Goal: Information Seeking & Learning: Learn about a topic

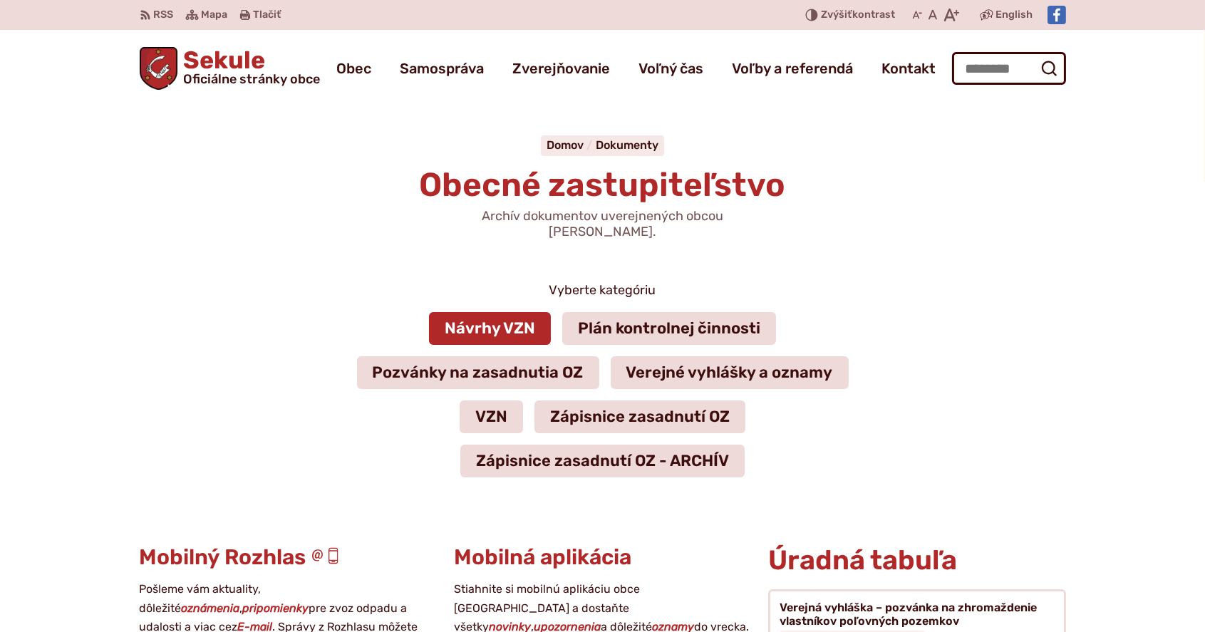
click at [487, 314] on link "Návrhy VZN" at bounding box center [490, 328] width 122 height 33
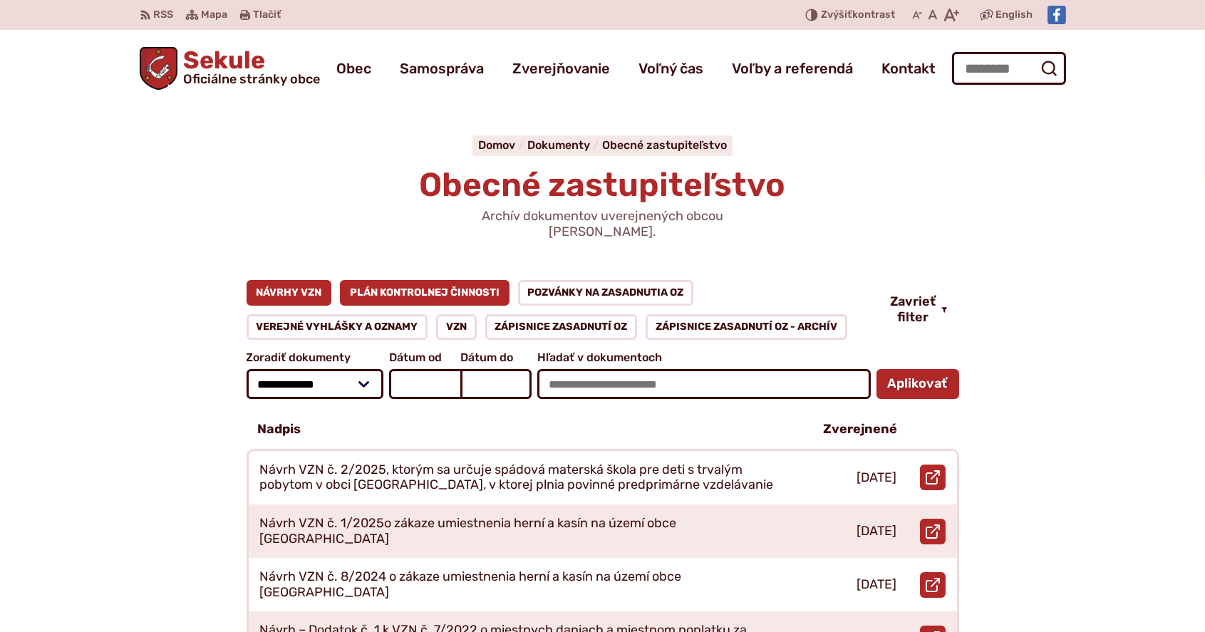
click at [445, 281] on link "Plán kontrolnej činnosti" at bounding box center [425, 293] width 170 height 26
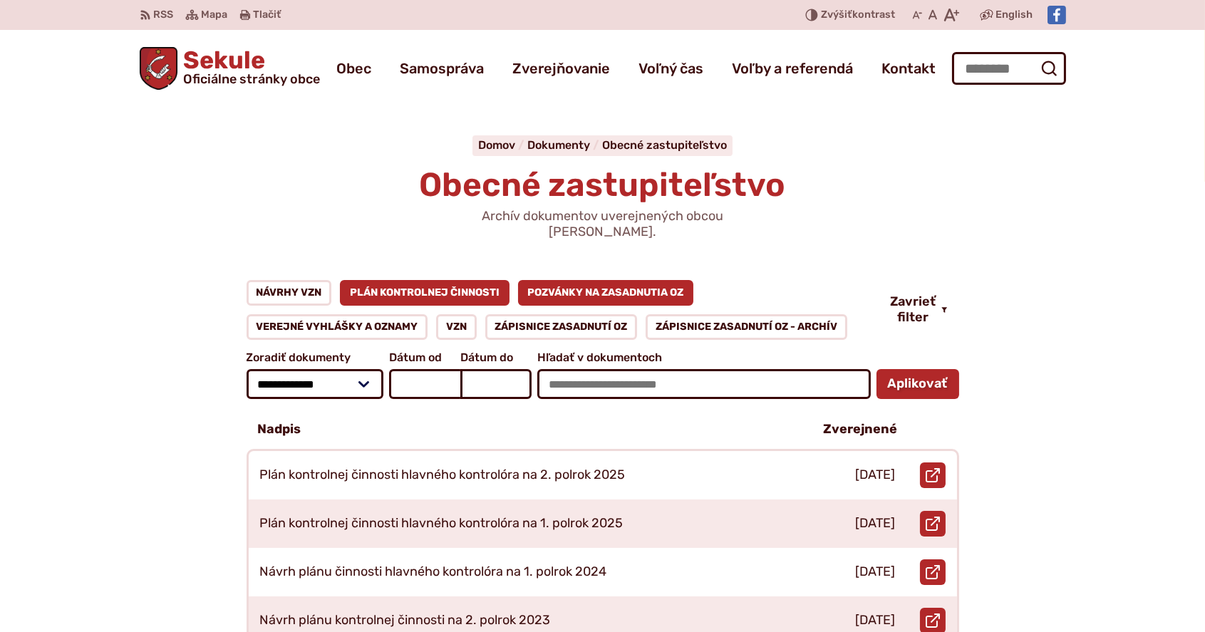
click at [597, 280] on link "Pozvánky na zasadnutia OZ" at bounding box center [606, 293] width 176 height 26
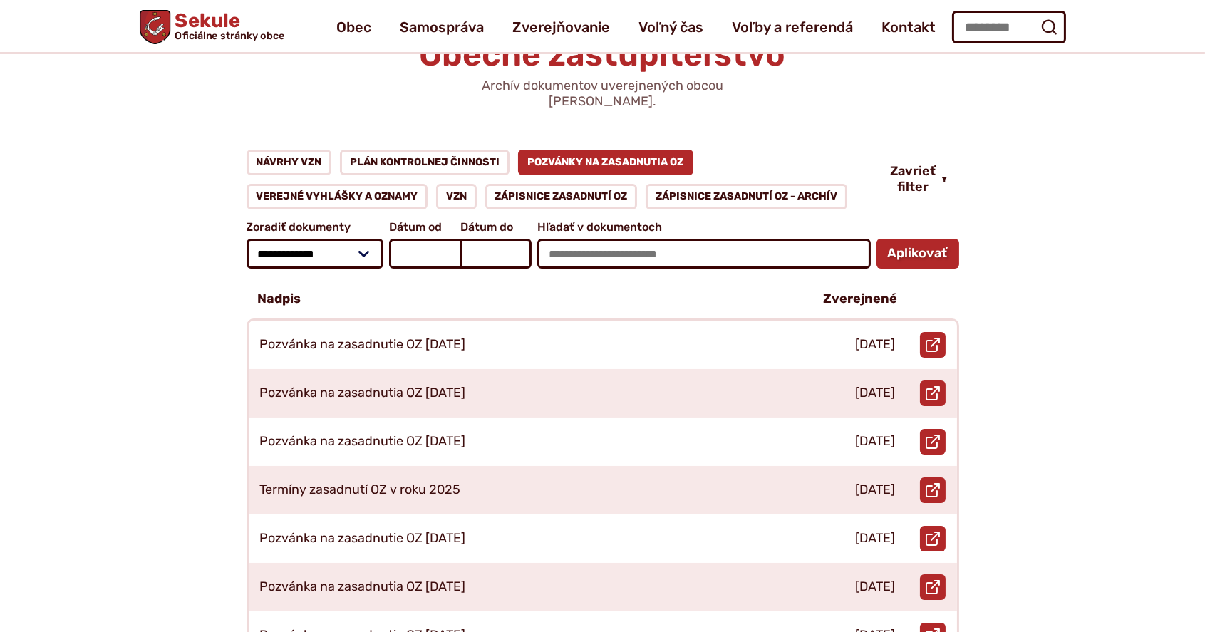
scroll to position [95, 0]
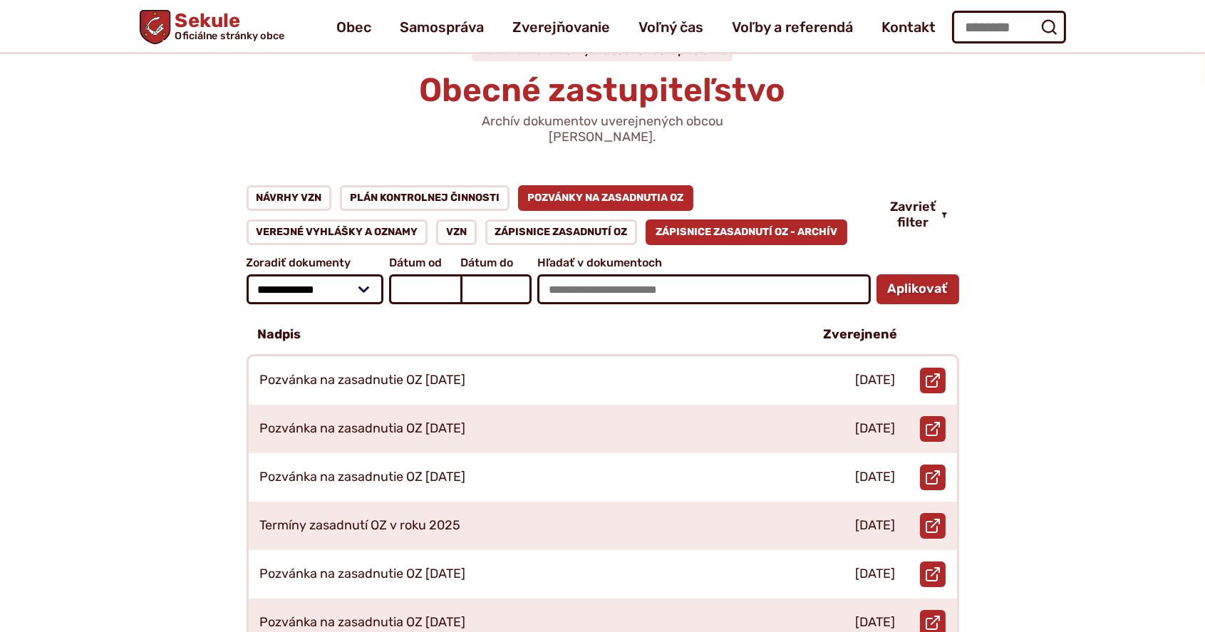
click at [738, 219] on link "Zápisnice zasadnutí OZ - ARCHÍV" at bounding box center [747, 232] width 202 height 26
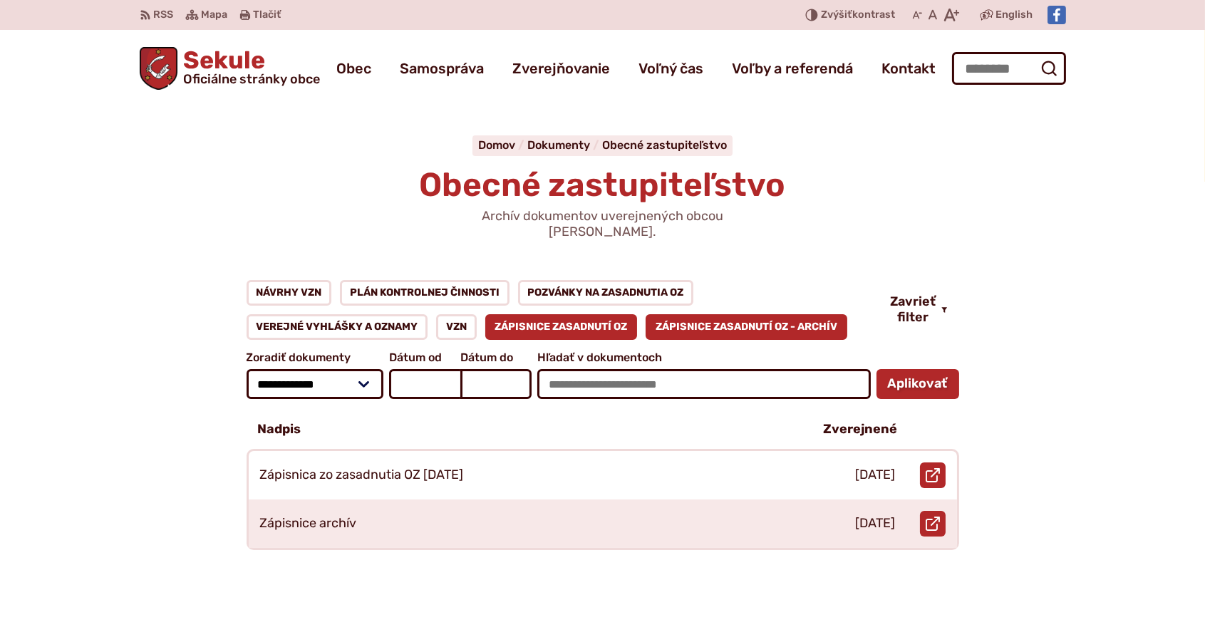
click at [576, 314] on link "Zápisnice zasadnutí OZ" at bounding box center [561, 327] width 152 height 26
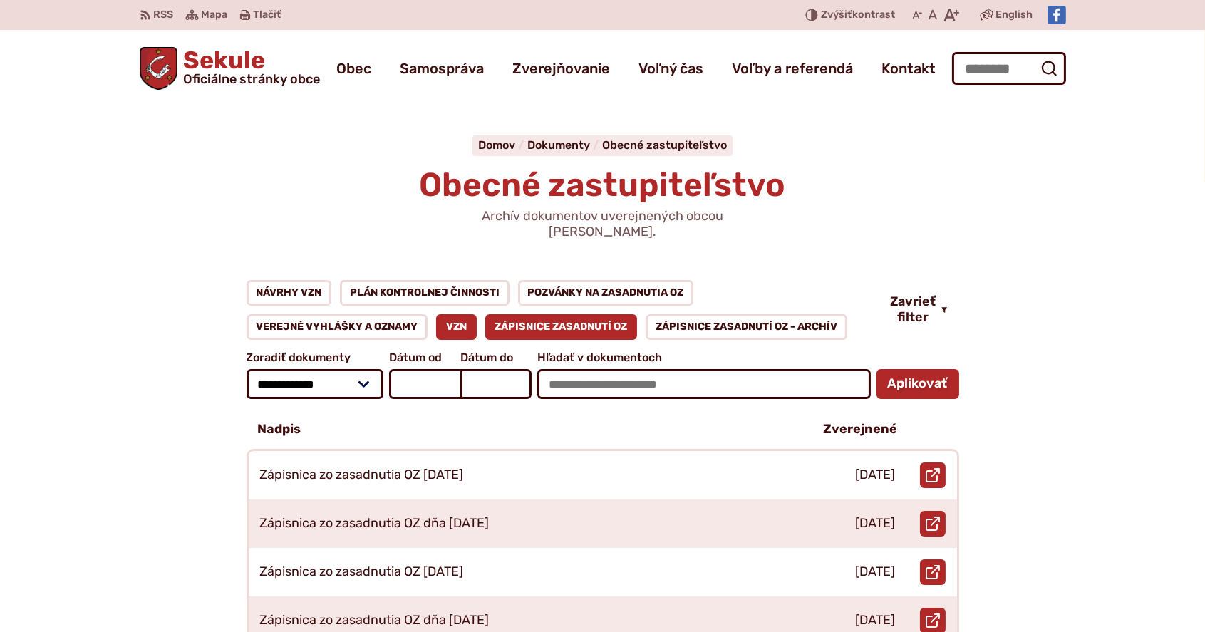
click at [465, 314] on link "VZN" at bounding box center [456, 327] width 41 height 26
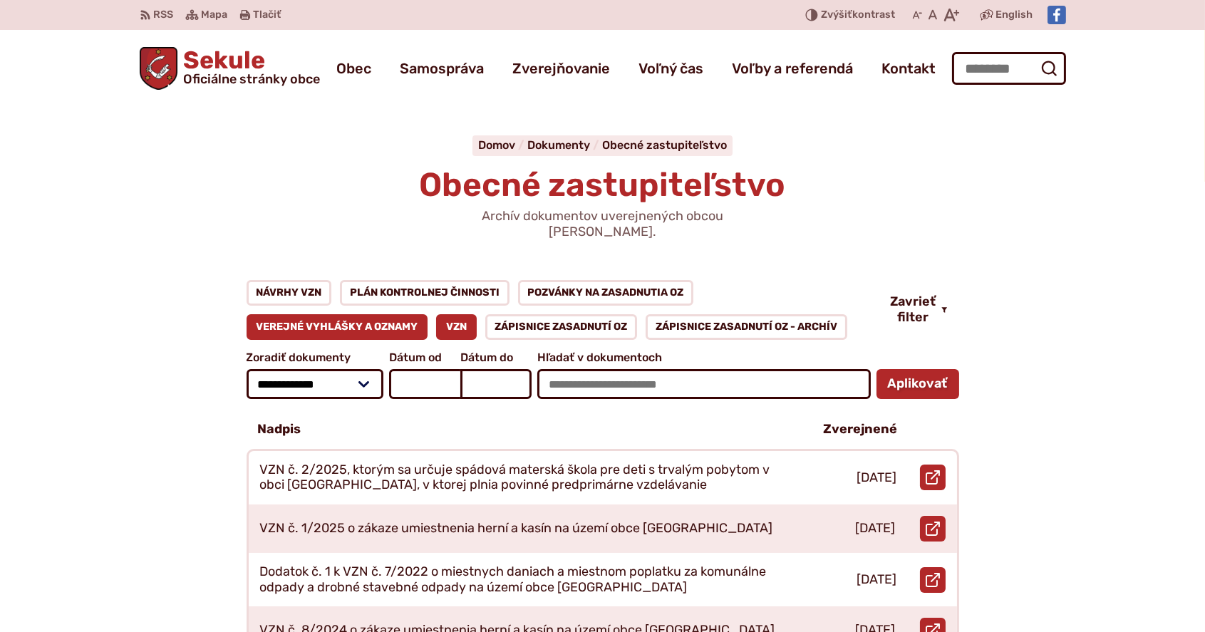
click at [299, 314] on link "Verejné vyhlášky a oznamy" at bounding box center [338, 327] width 182 height 26
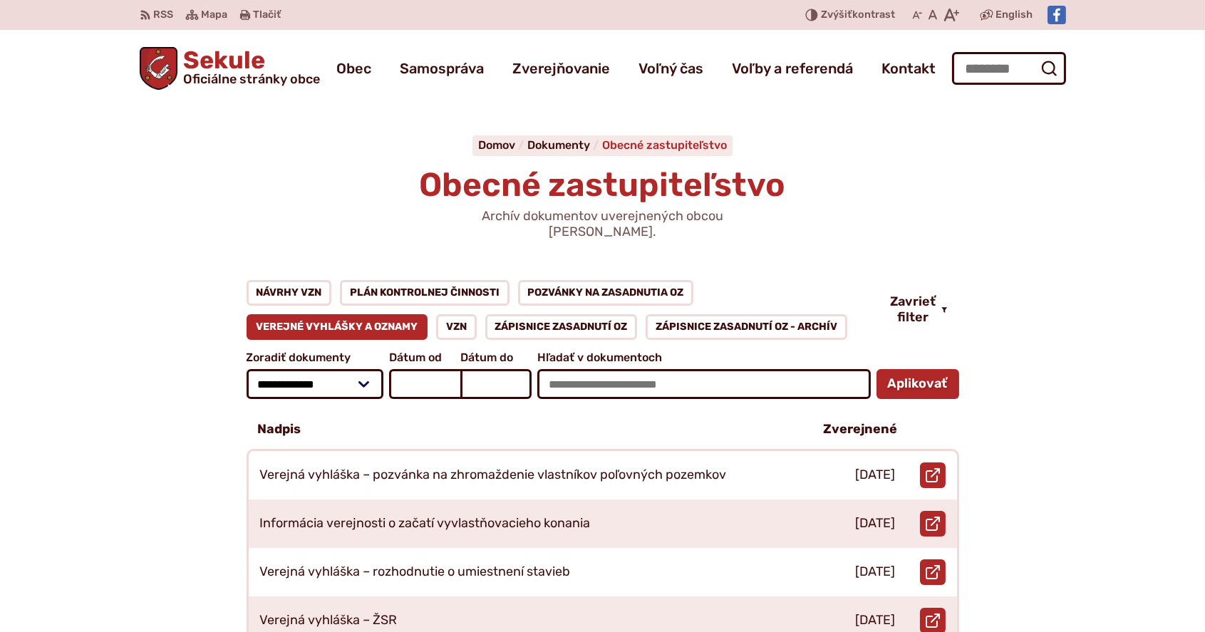
click at [673, 144] on span "Obecné zastupiteľstvo" at bounding box center [664, 145] width 125 height 14
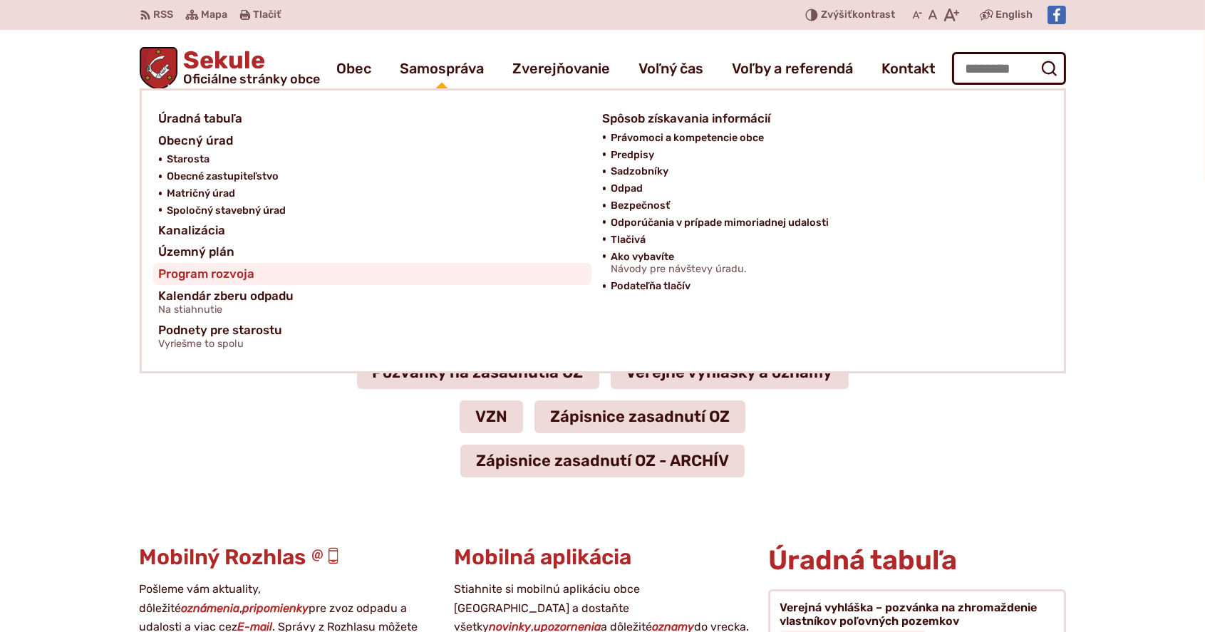
click at [244, 278] on span "Program rozvoja" at bounding box center [207, 274] width 96 height 22
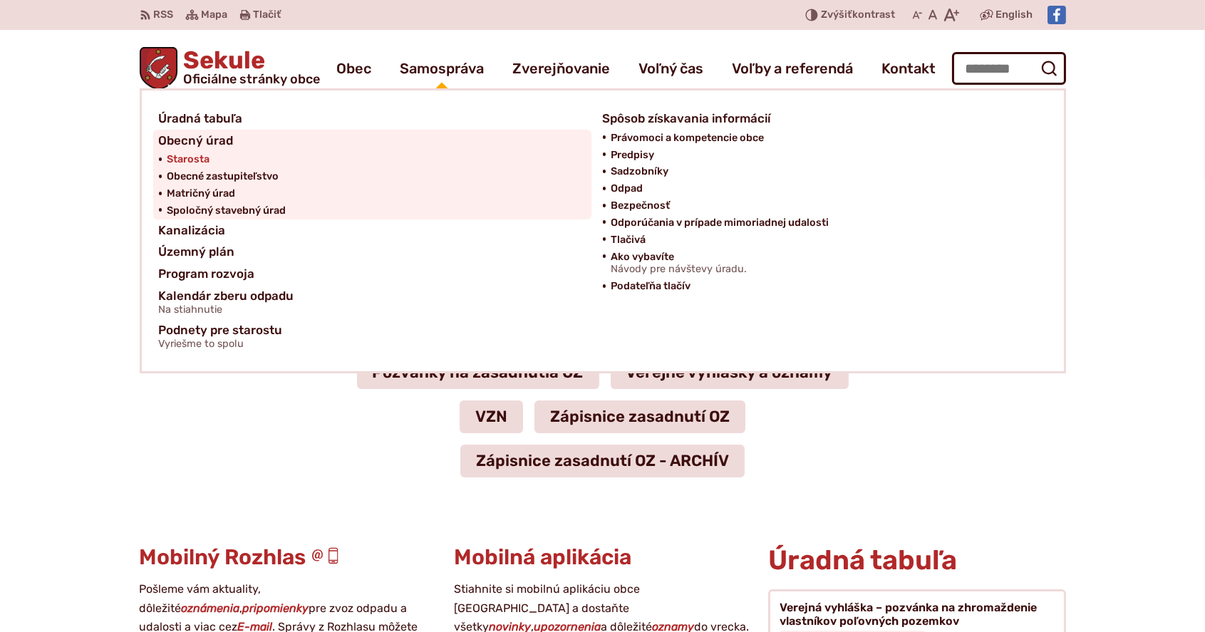
click at [197, 157] on span "Starosta" at bounding box center [188, 159] width 43 height 17
click at [220, 177] on span "Obecné zastupiteľstvo" at bounding box center [223, 176] width 112 height 17
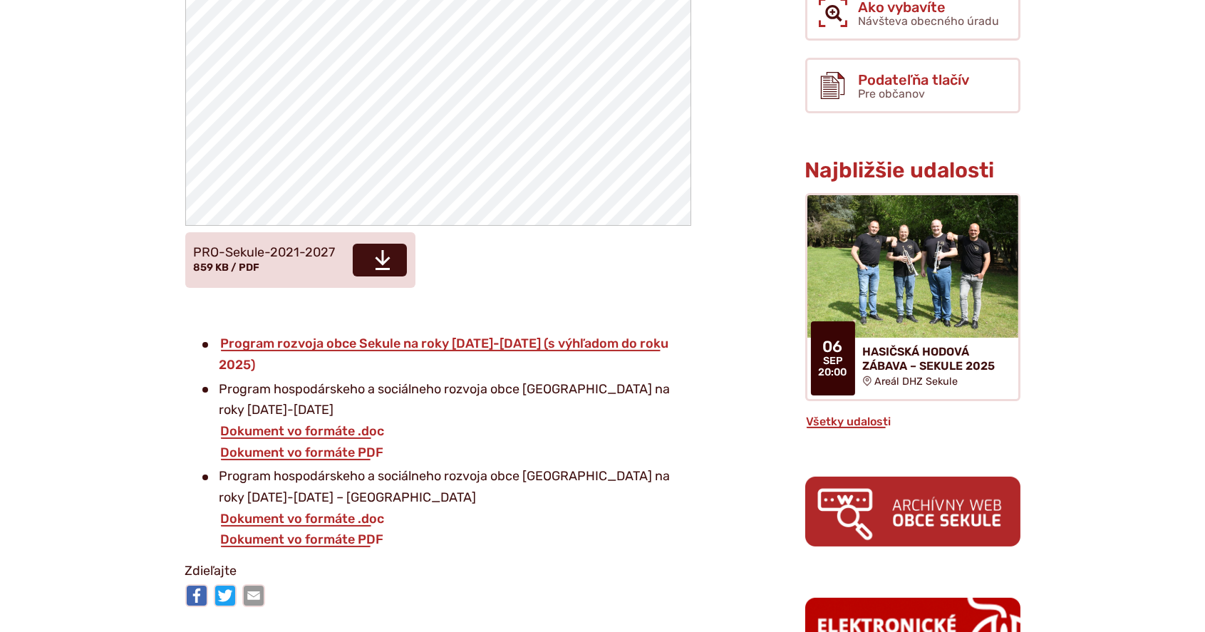
scroll to position [522, 0]
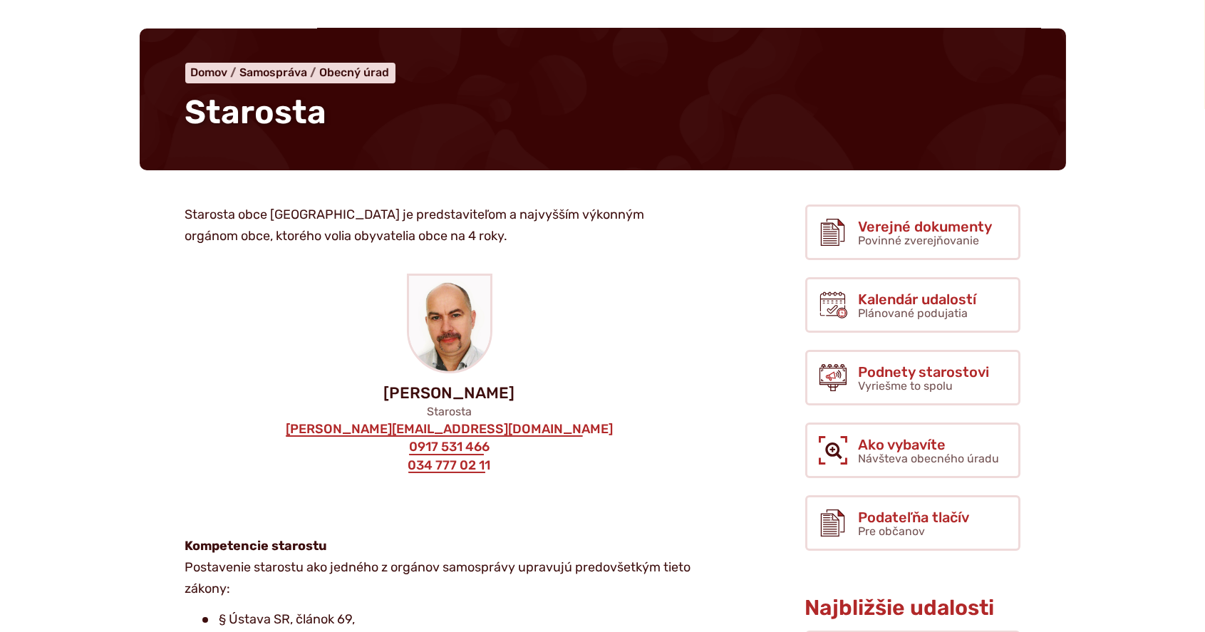
scroll to position [95, 0]
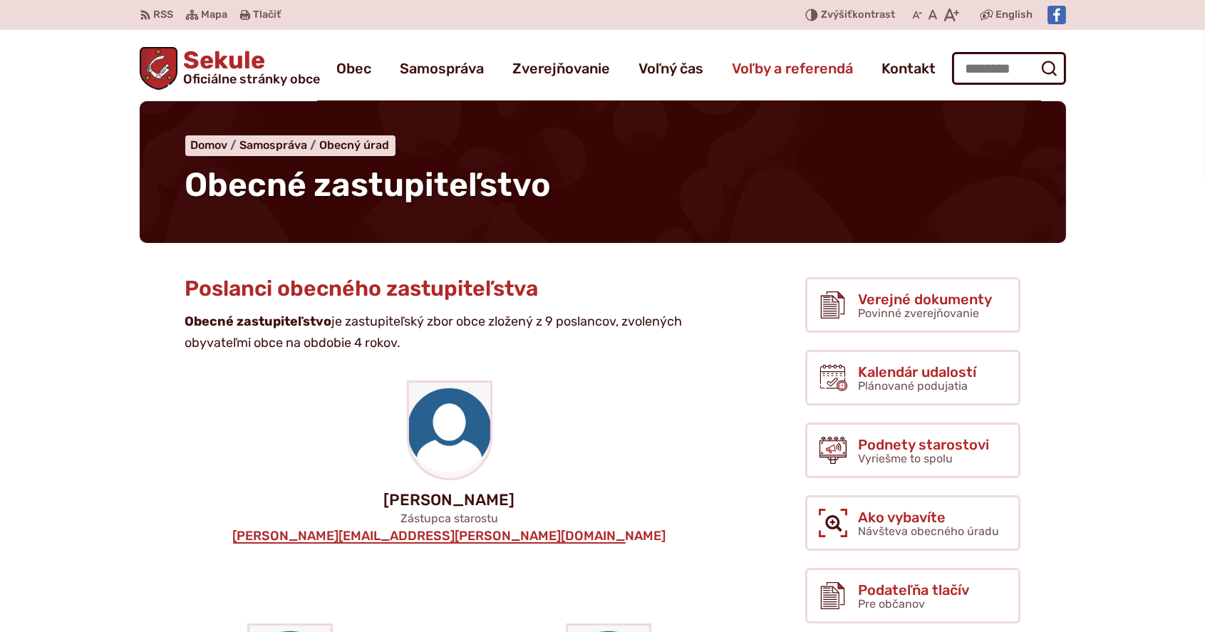
click at [807, 71] on span "Voľby a referendá" at bounding box center [792, 68] width 121 height 40
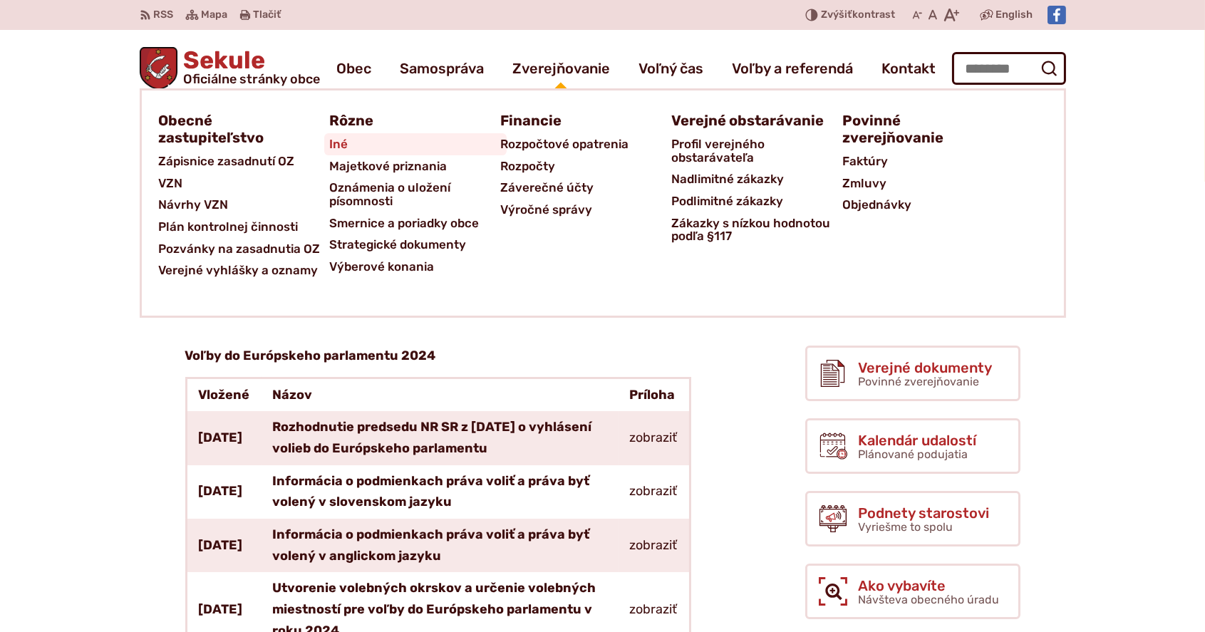
click at [348, 145] on link "Iné" at bounding box center [415, 144] width 171 height 22
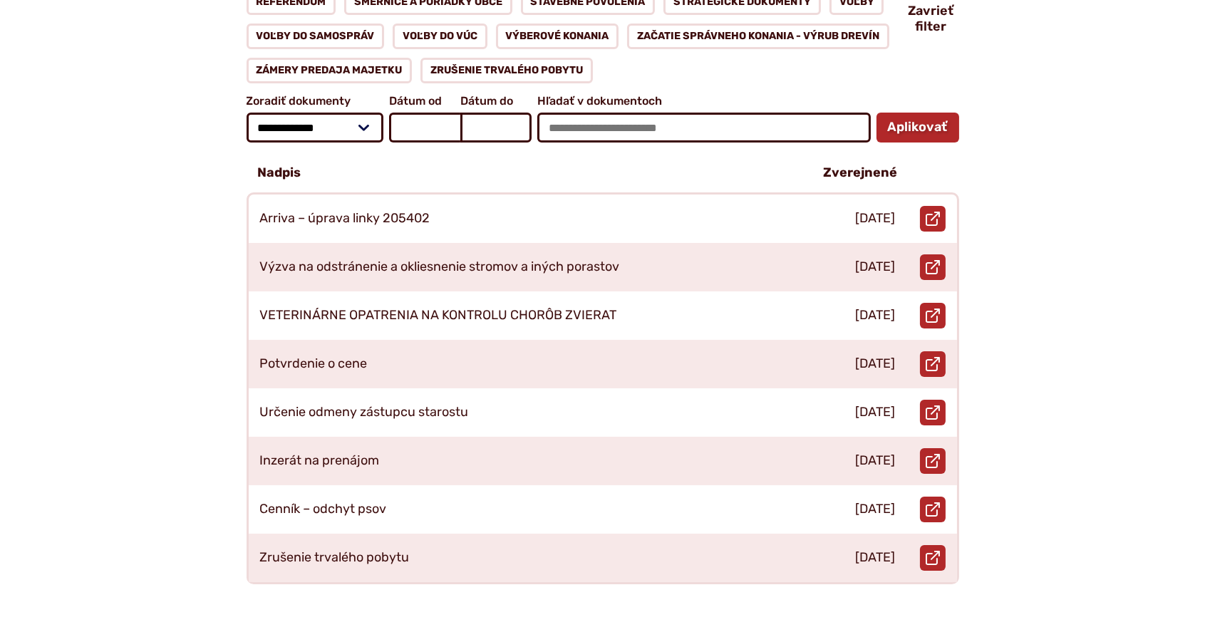
scroll to position [332, 0]
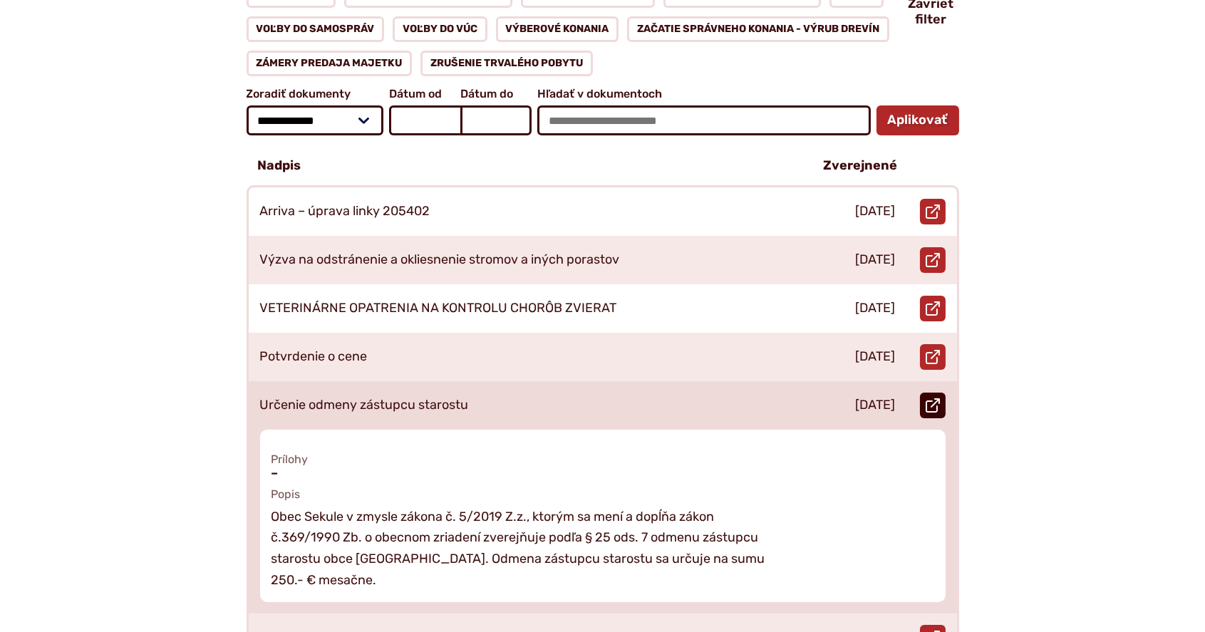
click at [941, 393] on link "Otvoriť document Určenie odmeny zástupcu starostu v novom okne." at bounding box center [933, 406] width 26 height 26
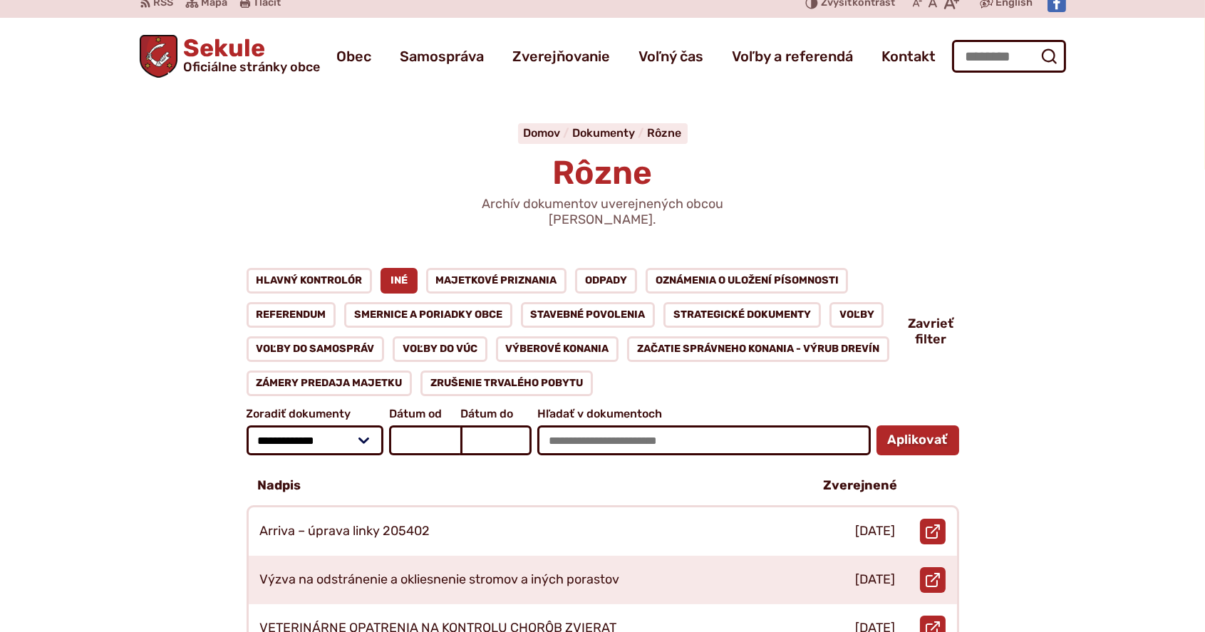
scroll to position [0, 0]
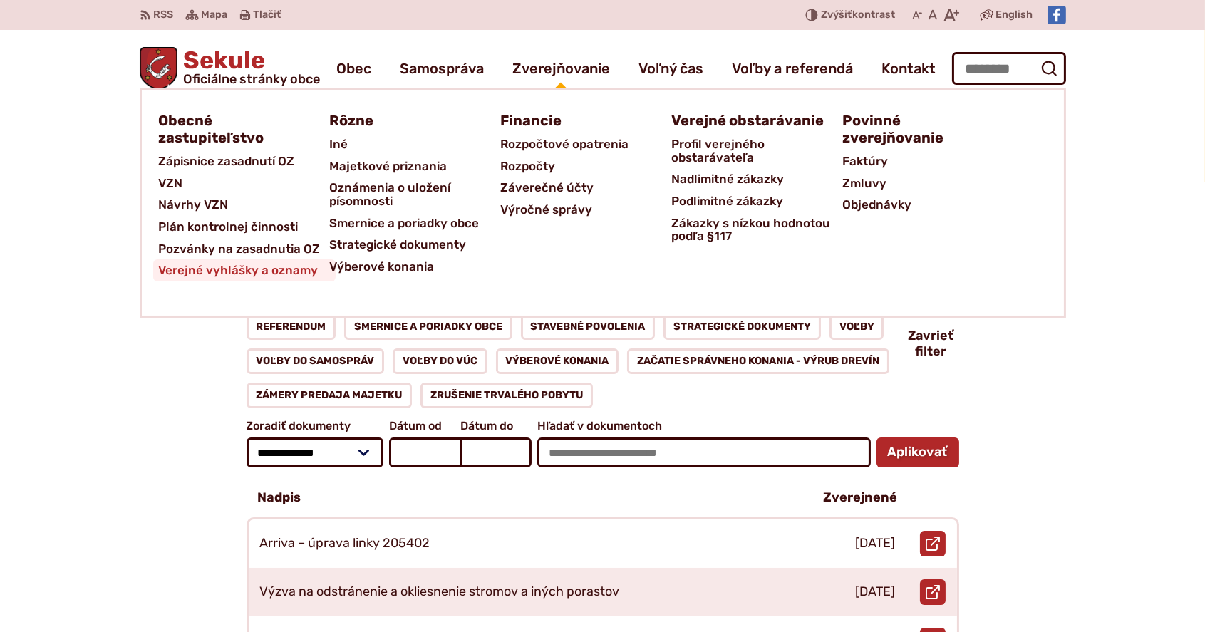
click at [254, 268] on span "Verejné vyhlášky a oznamy" at bounding box center [239, 270] width 160 height 22
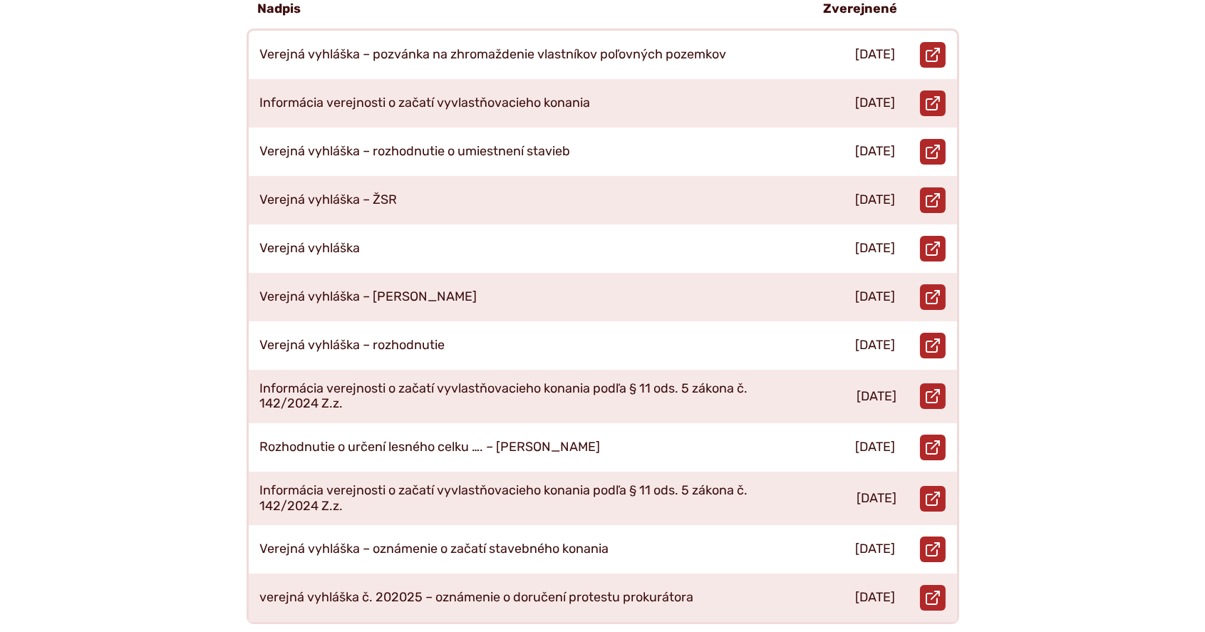
scroll to position [522, 0]
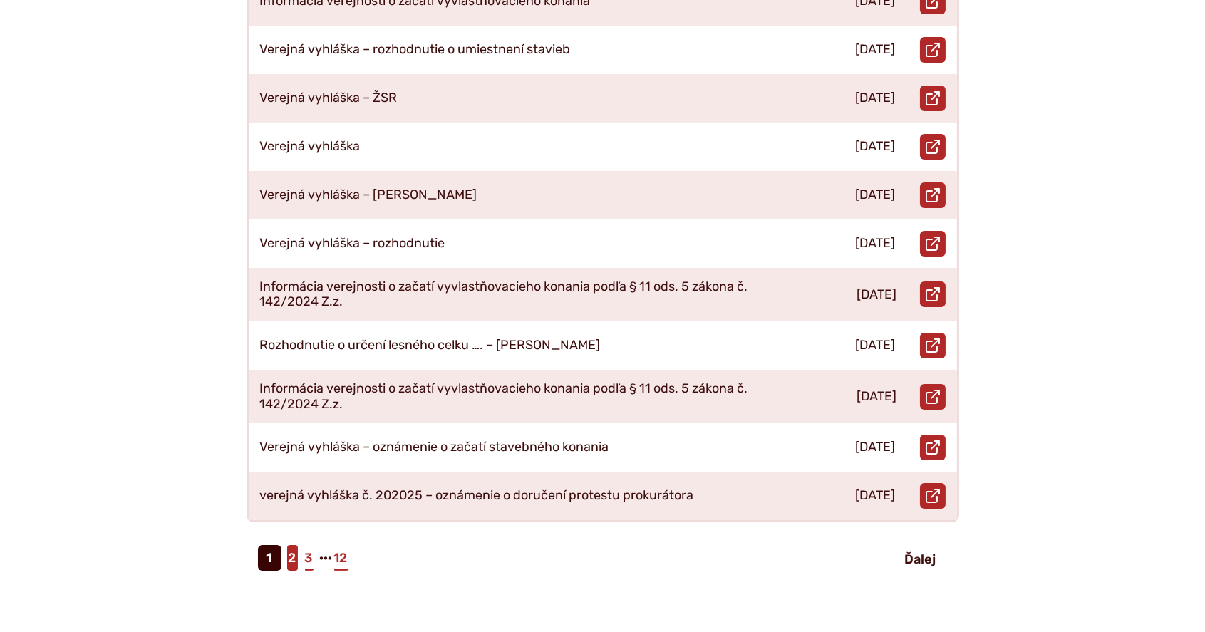
click at [289, 545] on link "2" at bounding box center [292, 558] width 11 height 26
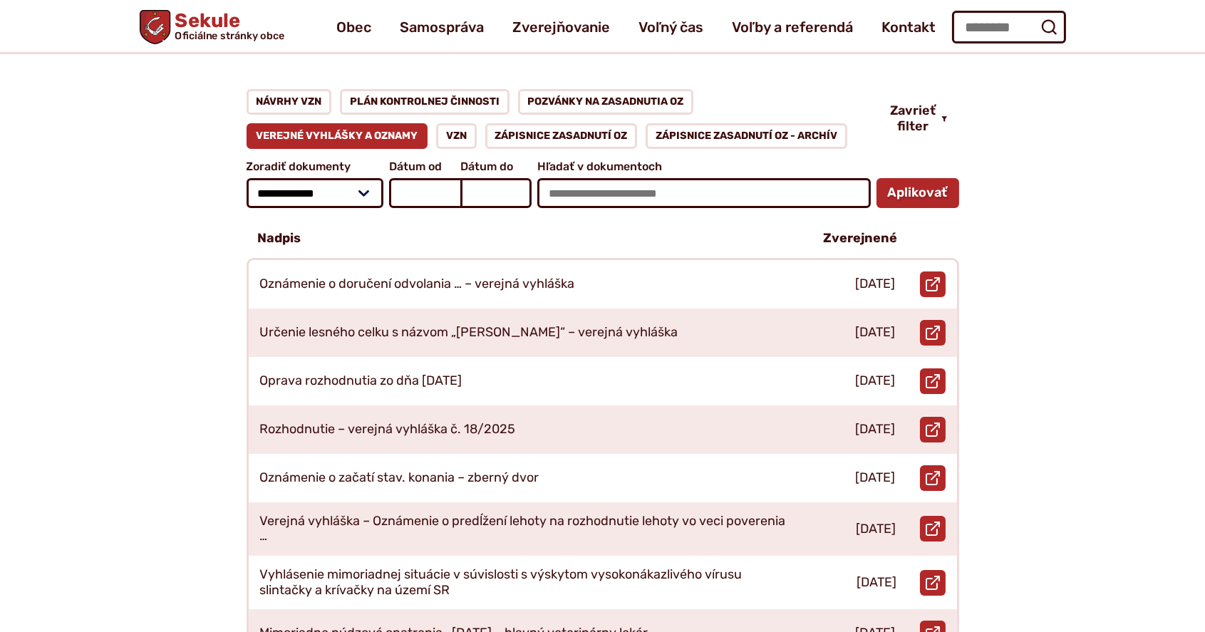
scroll to position [95, 0]
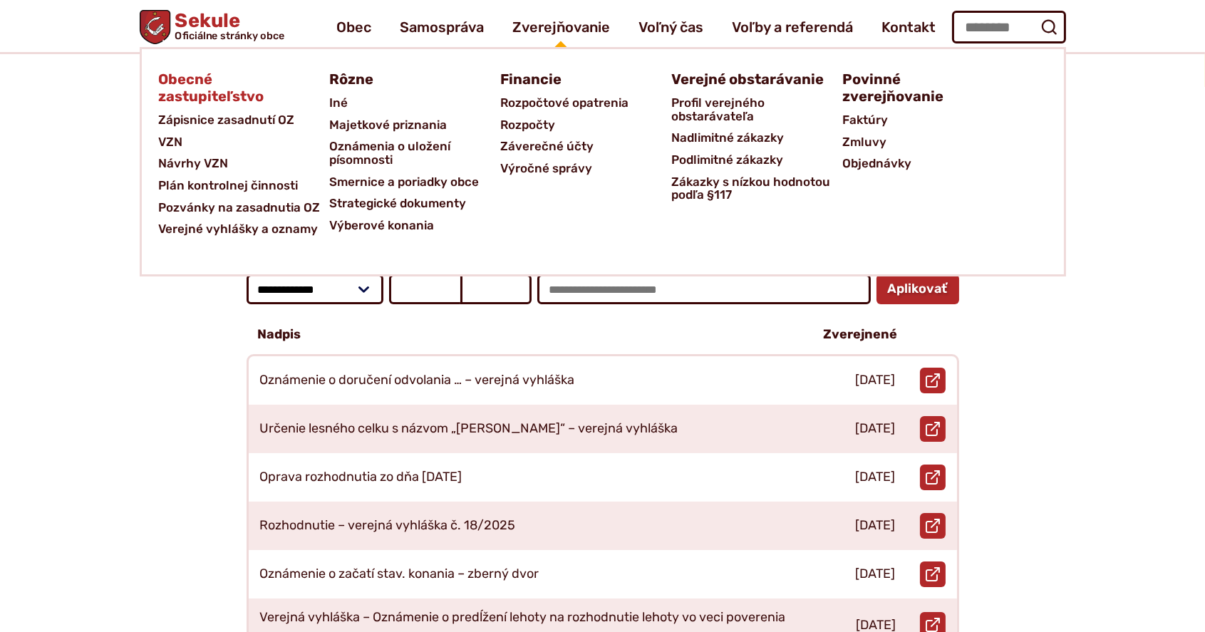
click at [237, 96] on span "Obecné zastupiteľstvo" at bounding box center [236, 87] width 154 height 43
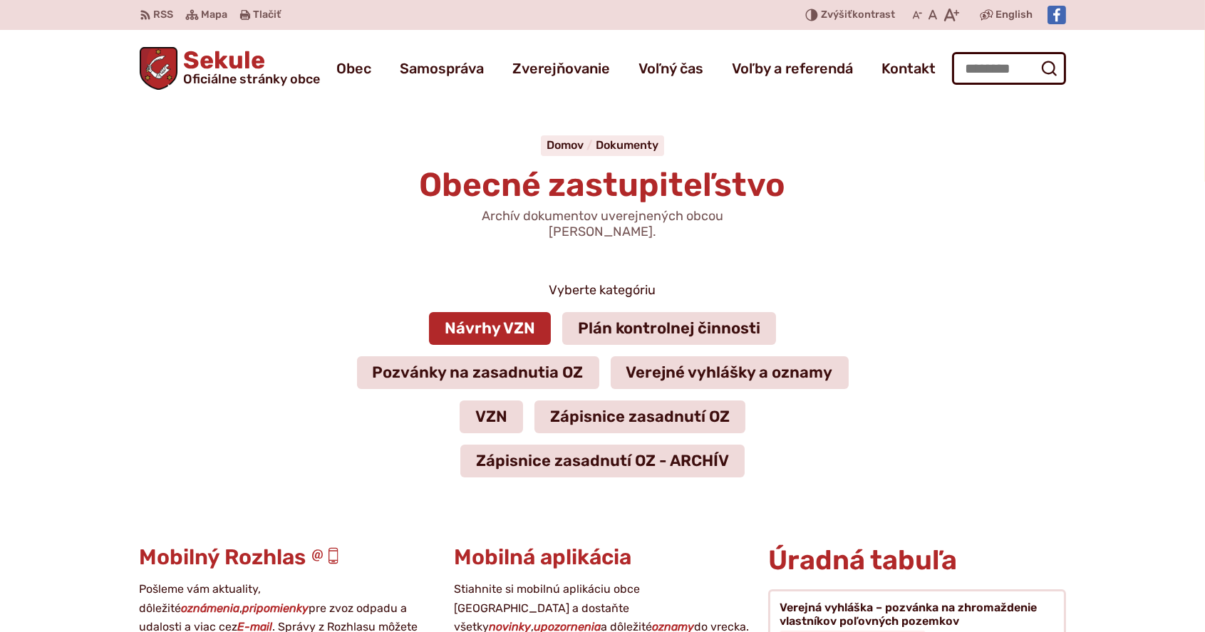
click at [516, 312] on link "Návrhy VZN" at bounding box center [490, 328] width 122 height 33
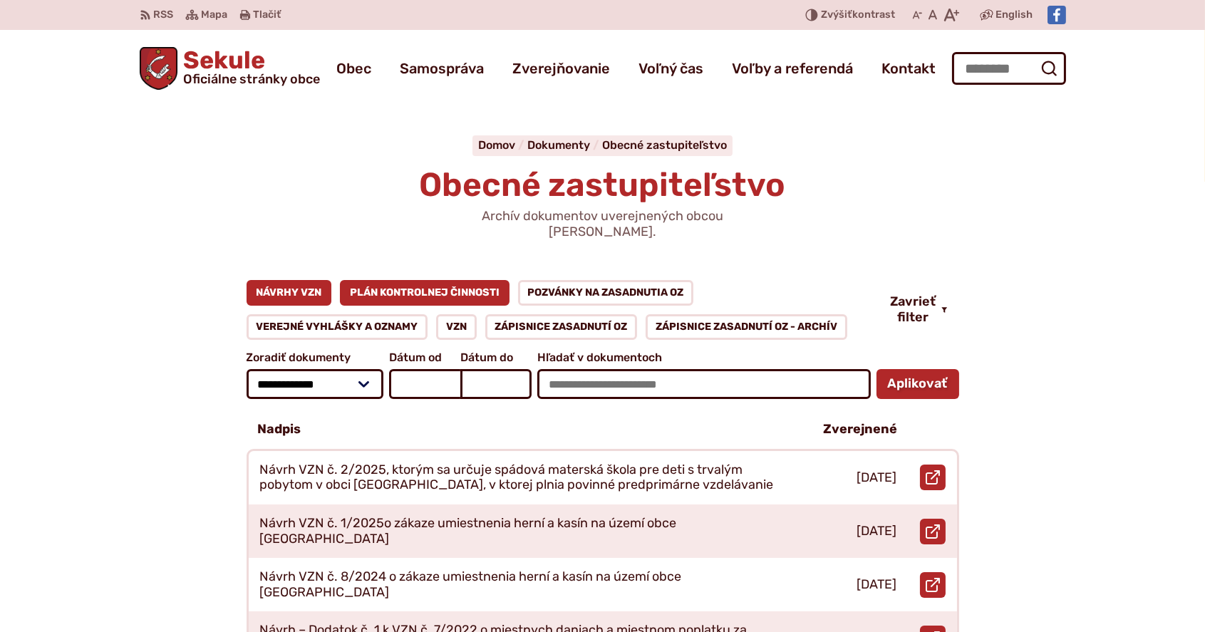
click at [442, 280] on link "Plán kontrolnej činnosti" at bounding box center [425, 293] width 170 height 26
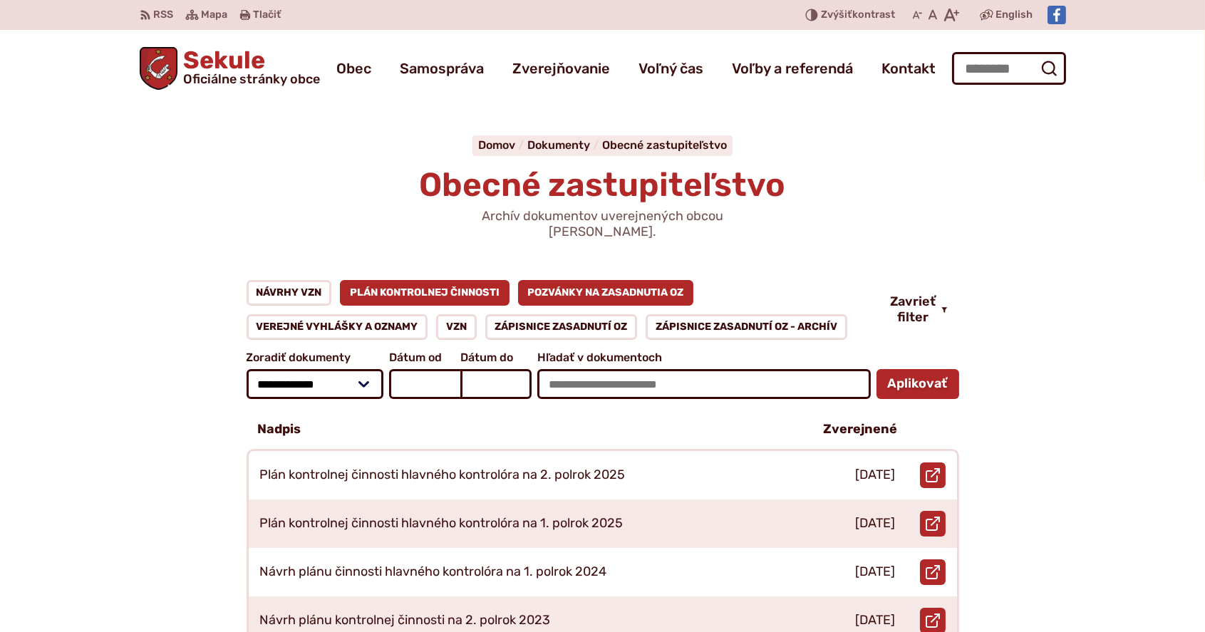
click at [562, 280] on link "Pozvánky na zasadnutia OZ" at bounding box center [606, 293] width 176 height 26
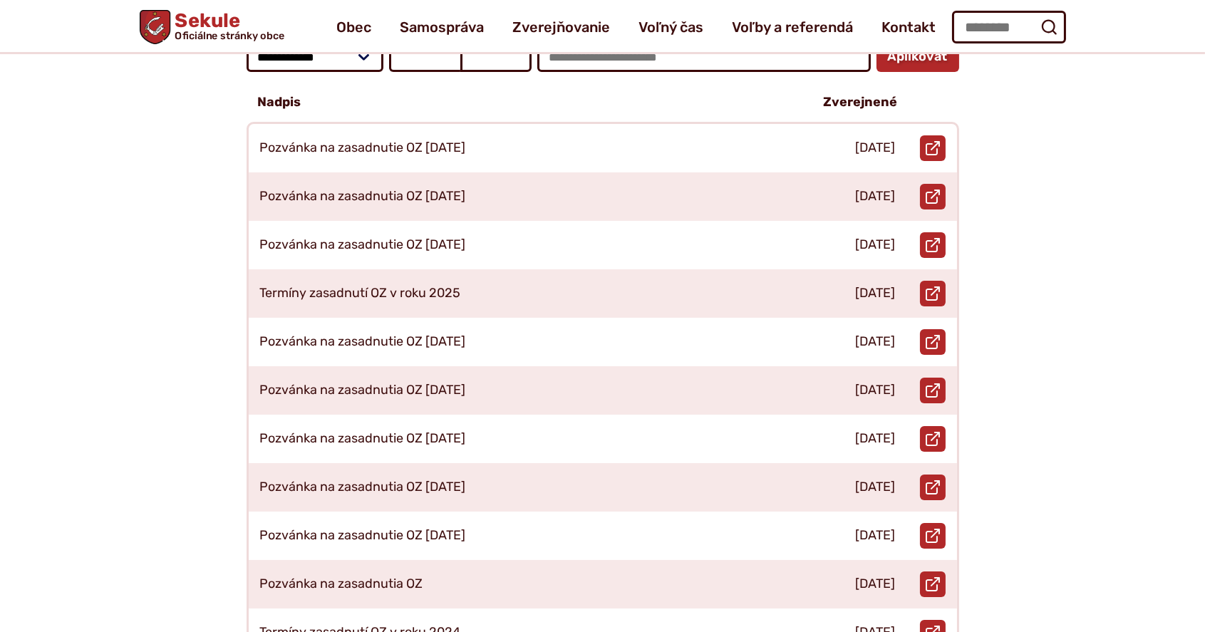
scroll to position [95, 0]
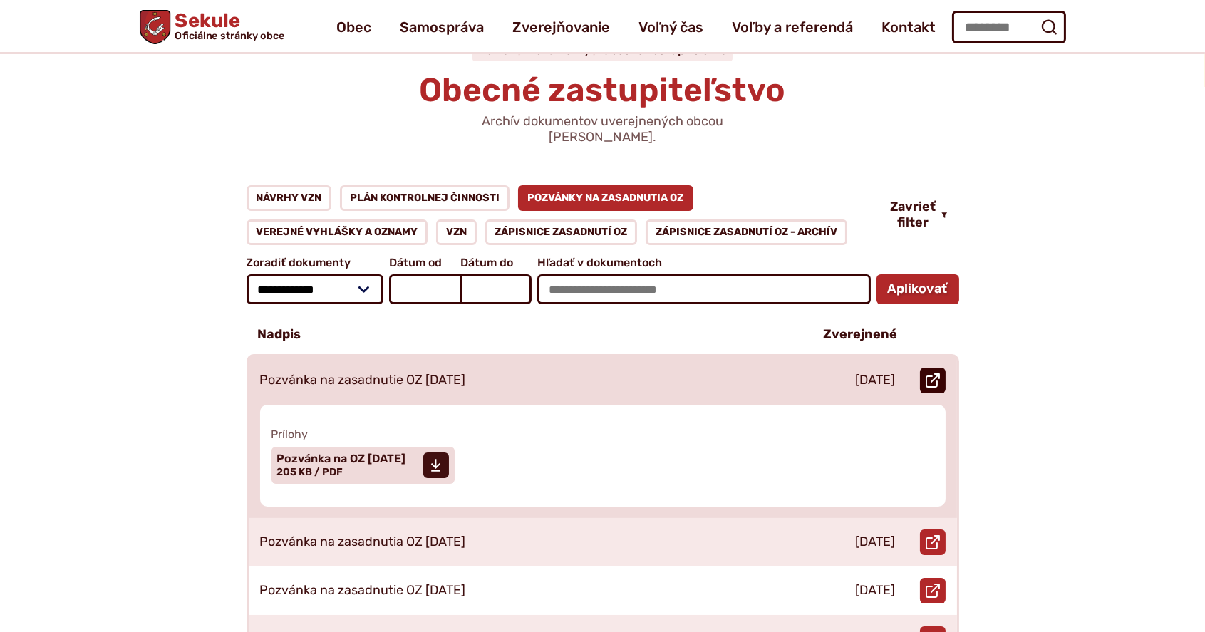
click at [932, 373] on icon at bounding box center [933, 380] width 14 height 14
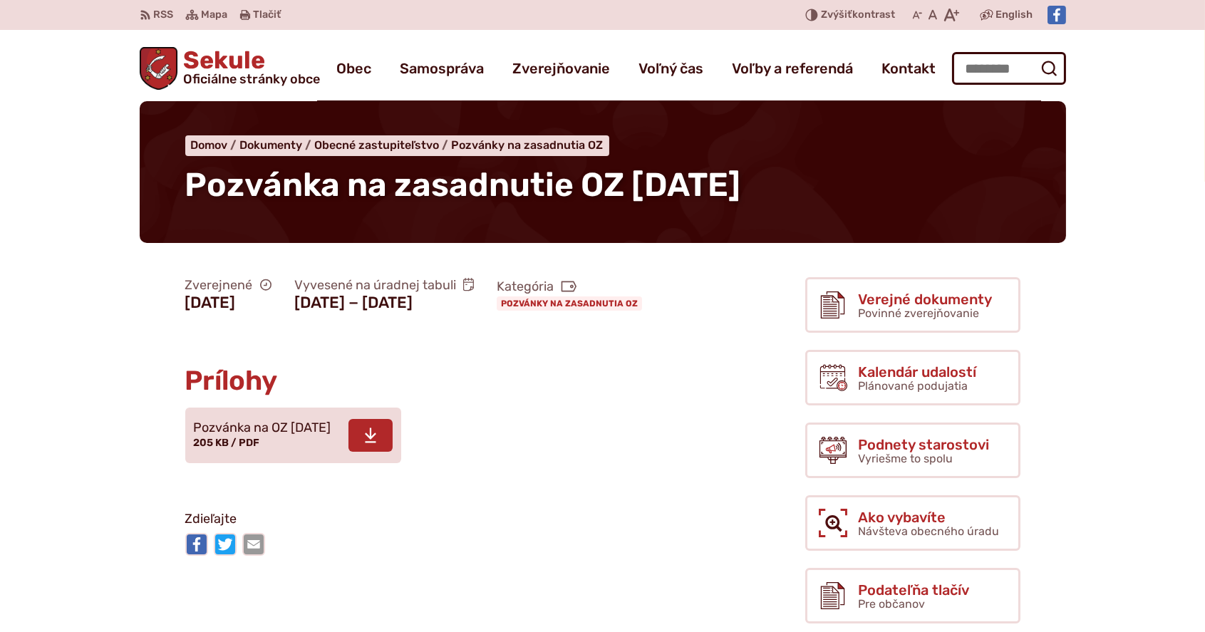
click at [377, 437] on icon at bounding box center [370, 435] width 13 height 17
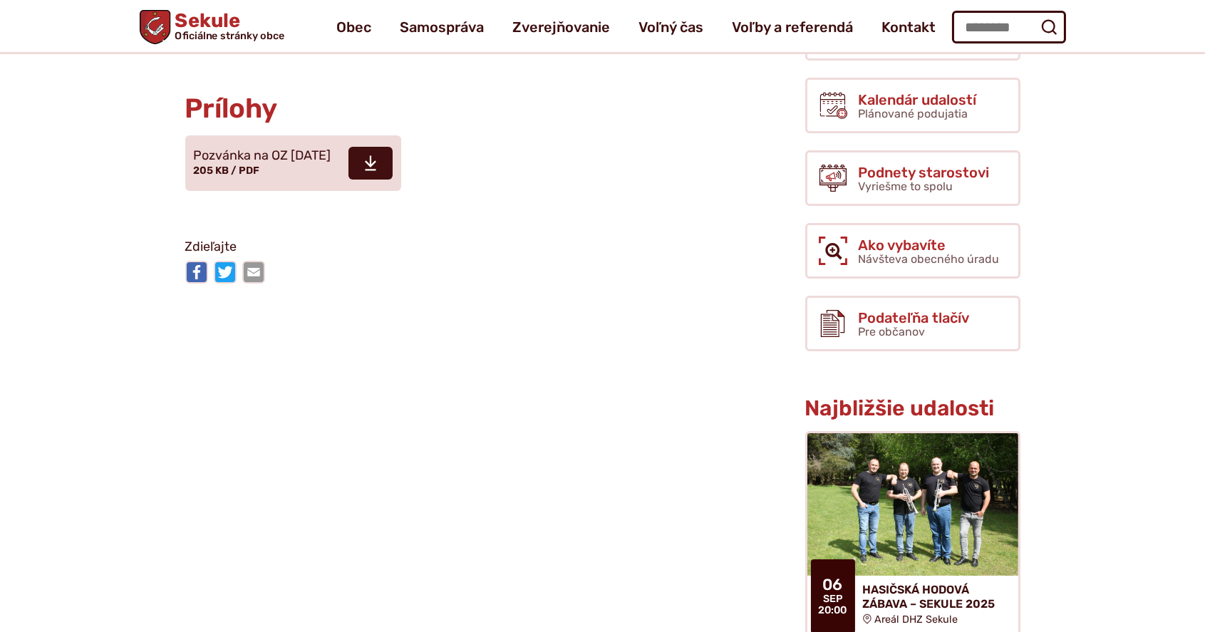
scroll to position [47, 0]
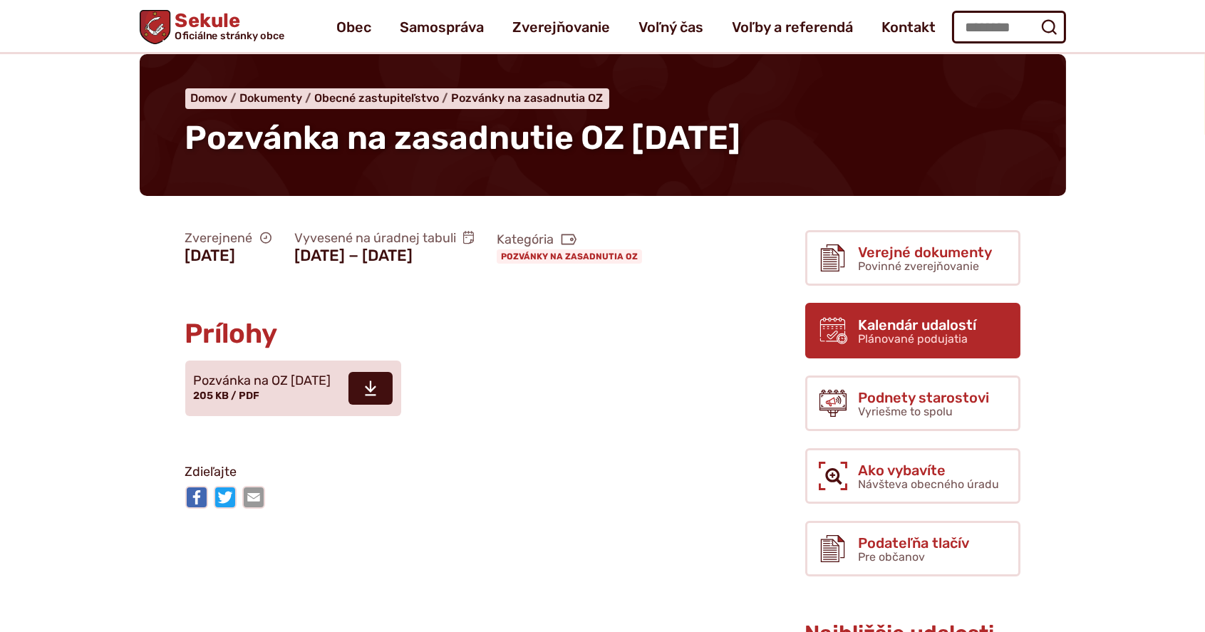
click at [912, 320] on span "Kalendár udalostí" at bounding box center [918, 325] width 118 height 16
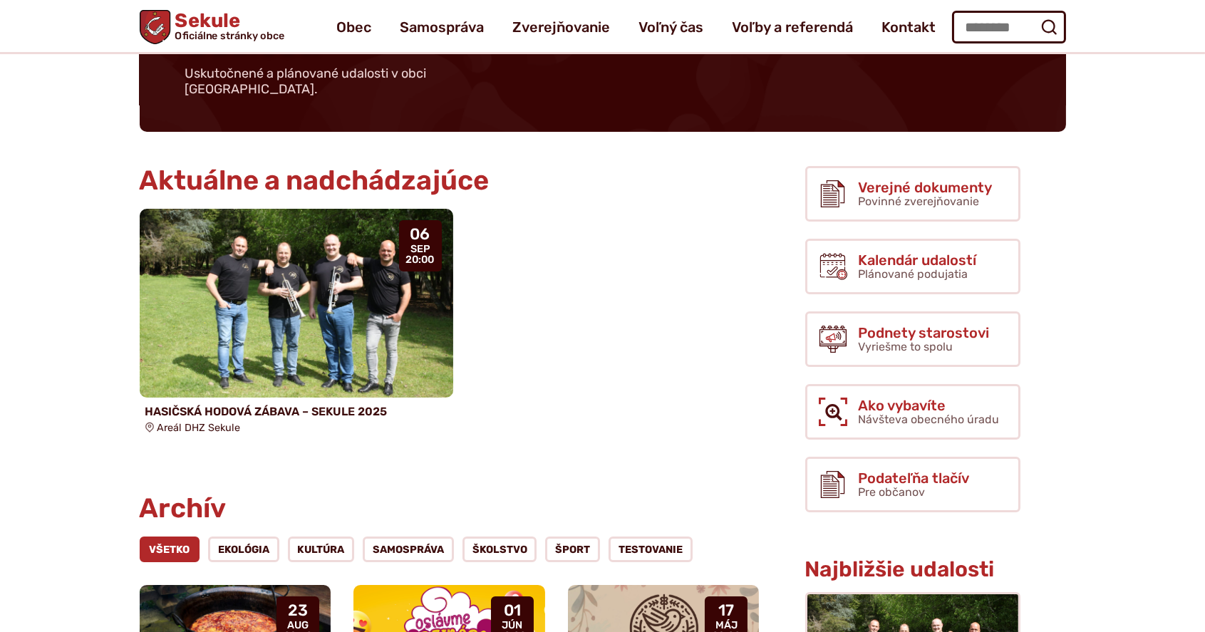
scroll to position [143, 0]
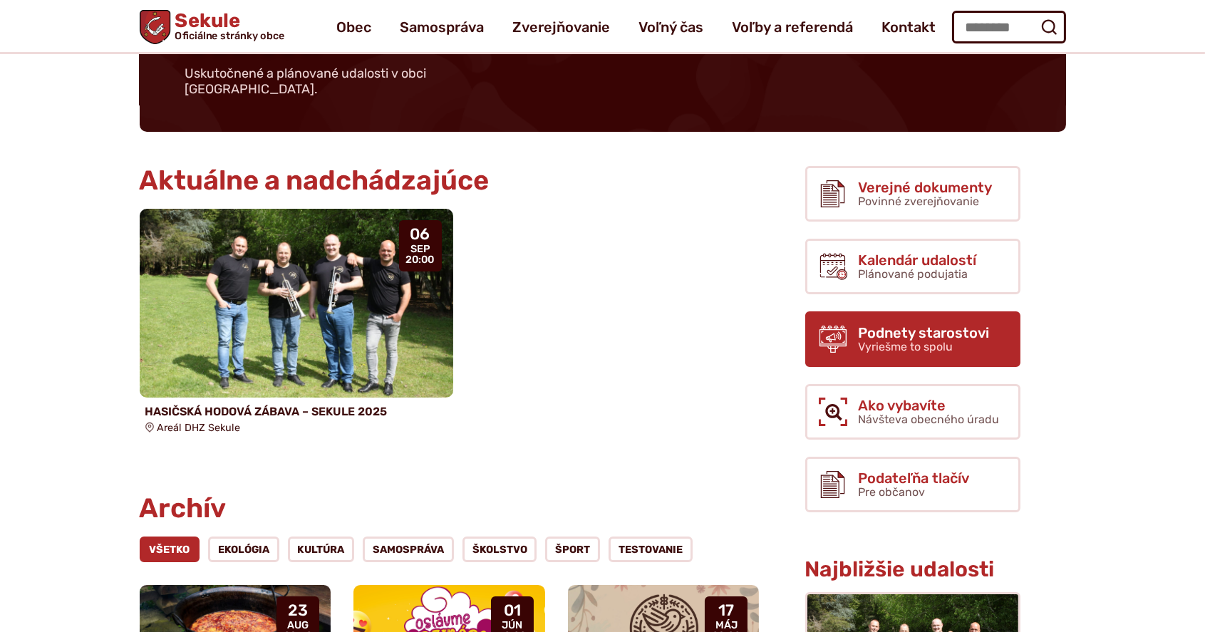
click at [938, 340] on span "Vyriešme to spolu" at bounding box center [906, 347] width 95 height 14
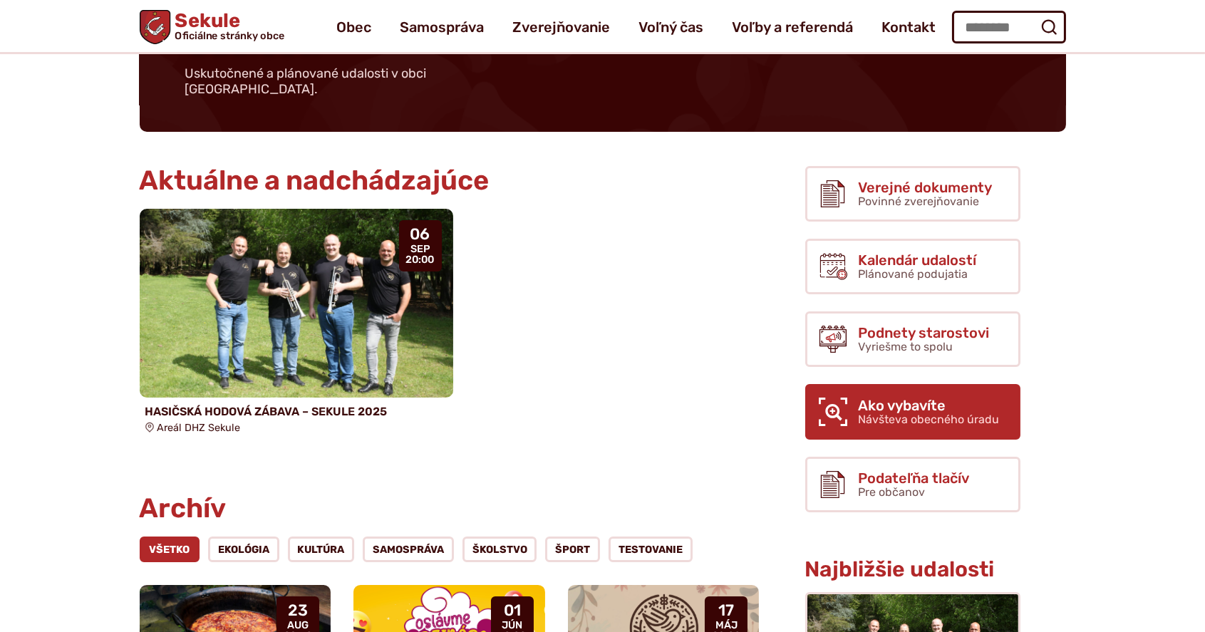
click at [922, 398] on span "Ako vybavíte" at bounding box center [929, 406] width 141 height 16
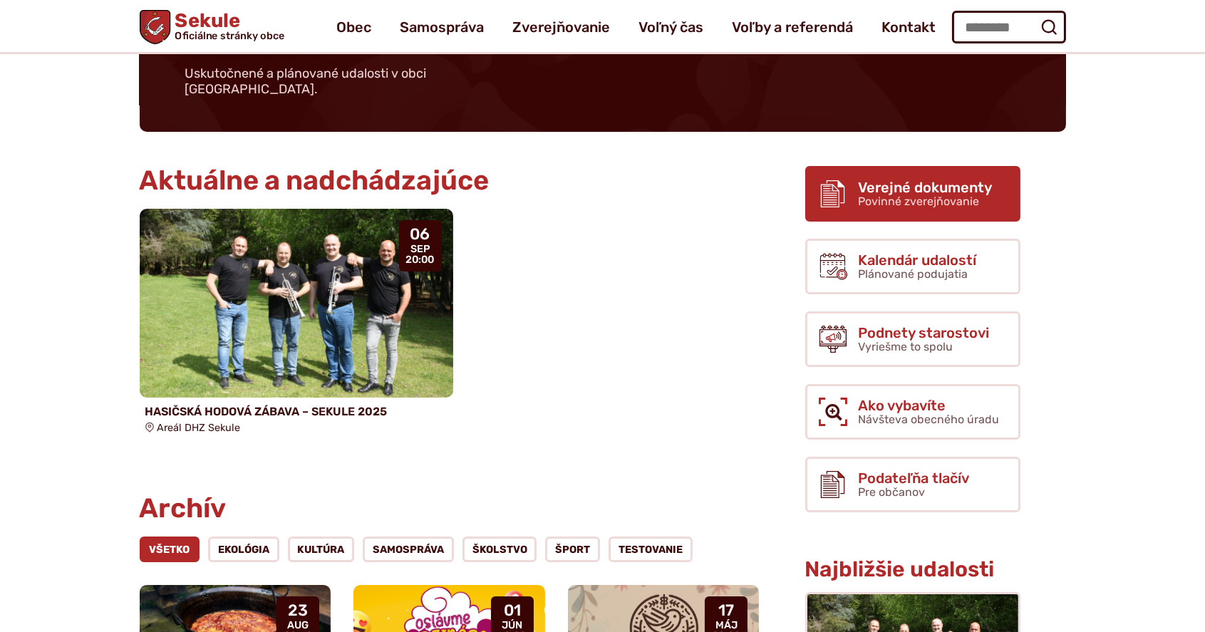
click at [945, 195] on span "Povinné zverejňovanie" at bounding box center [919, 202] width 121 height 14
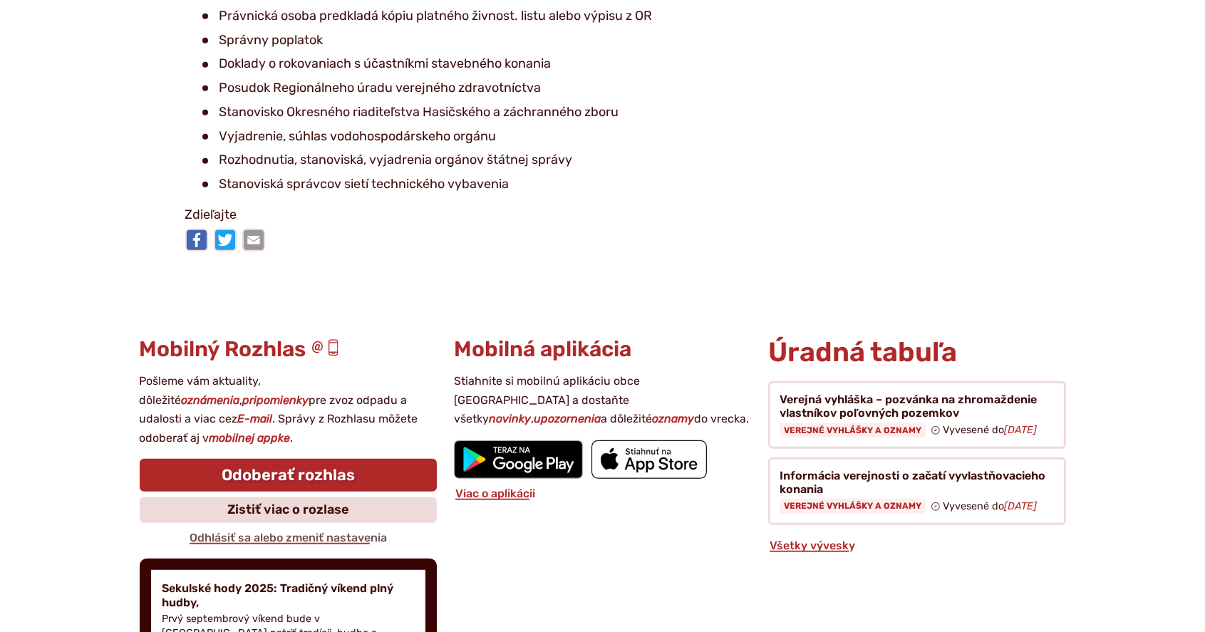
scroll to position [2185, 0]
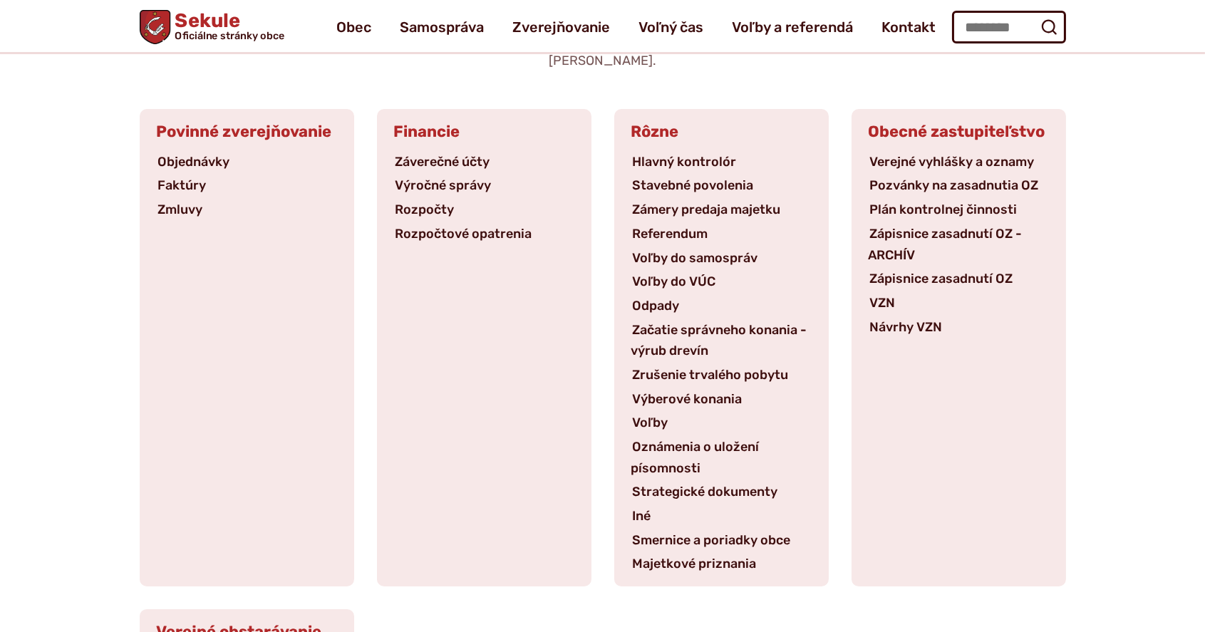
scroll to position [143, 0]
